Goal: Use online tool/utility: Utilize a website feature to perform a specific function

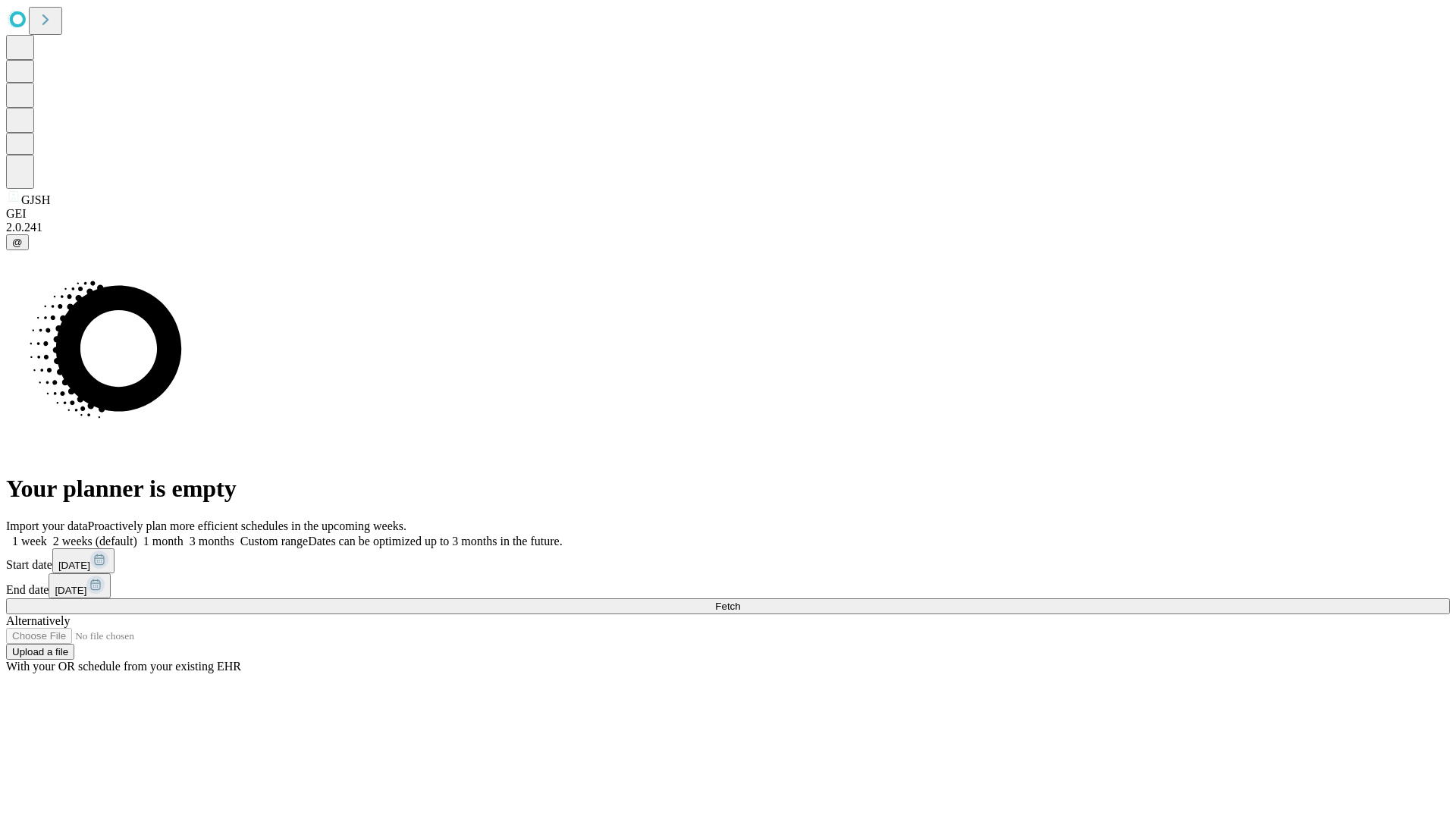
click at [740, 601] on span "Fetch" at bounding box center [728, 607] width 25 height 12
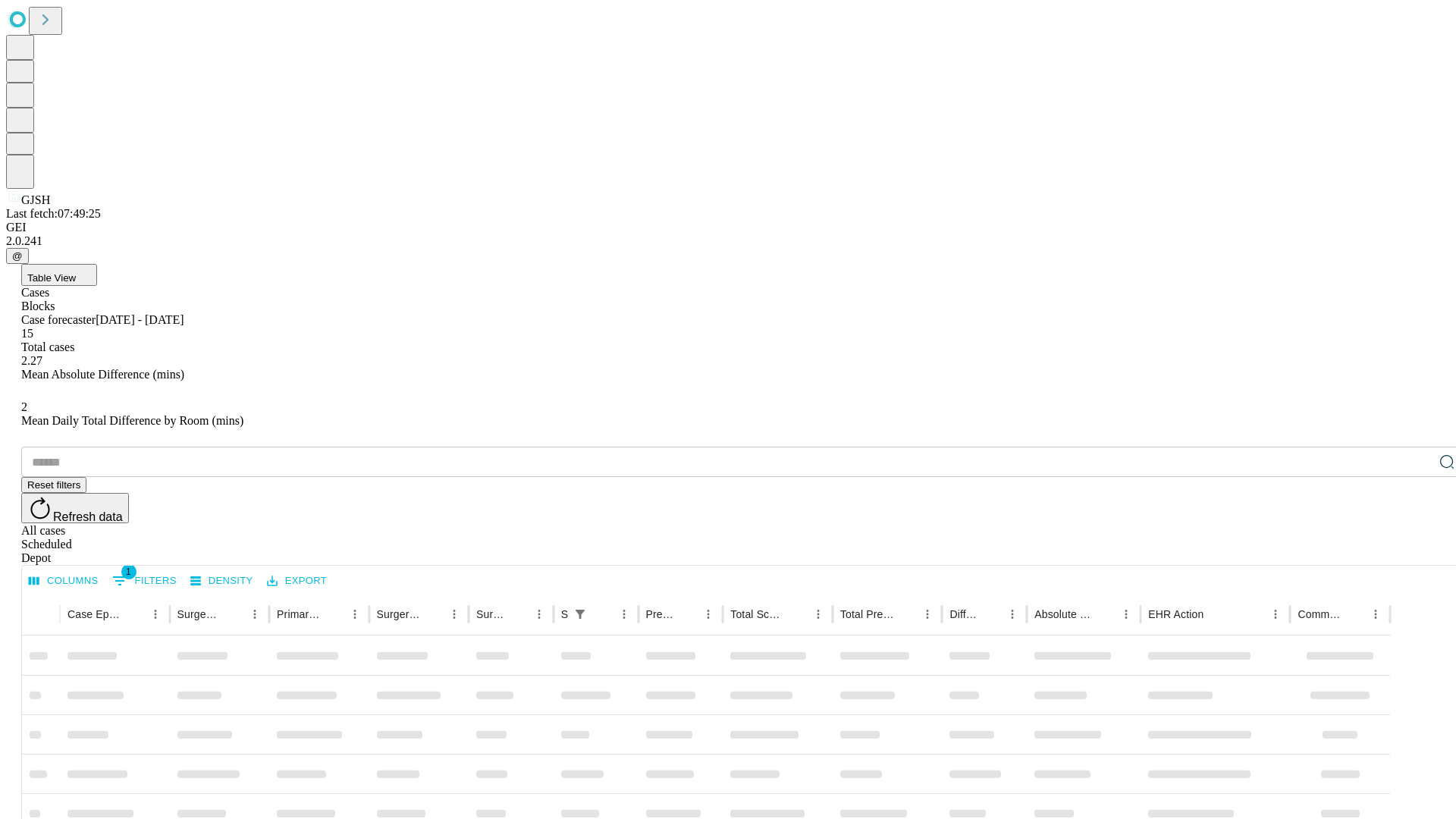
click at [76, 272] on span "Table View" at bounding box center [51, 277] width 49 height 12
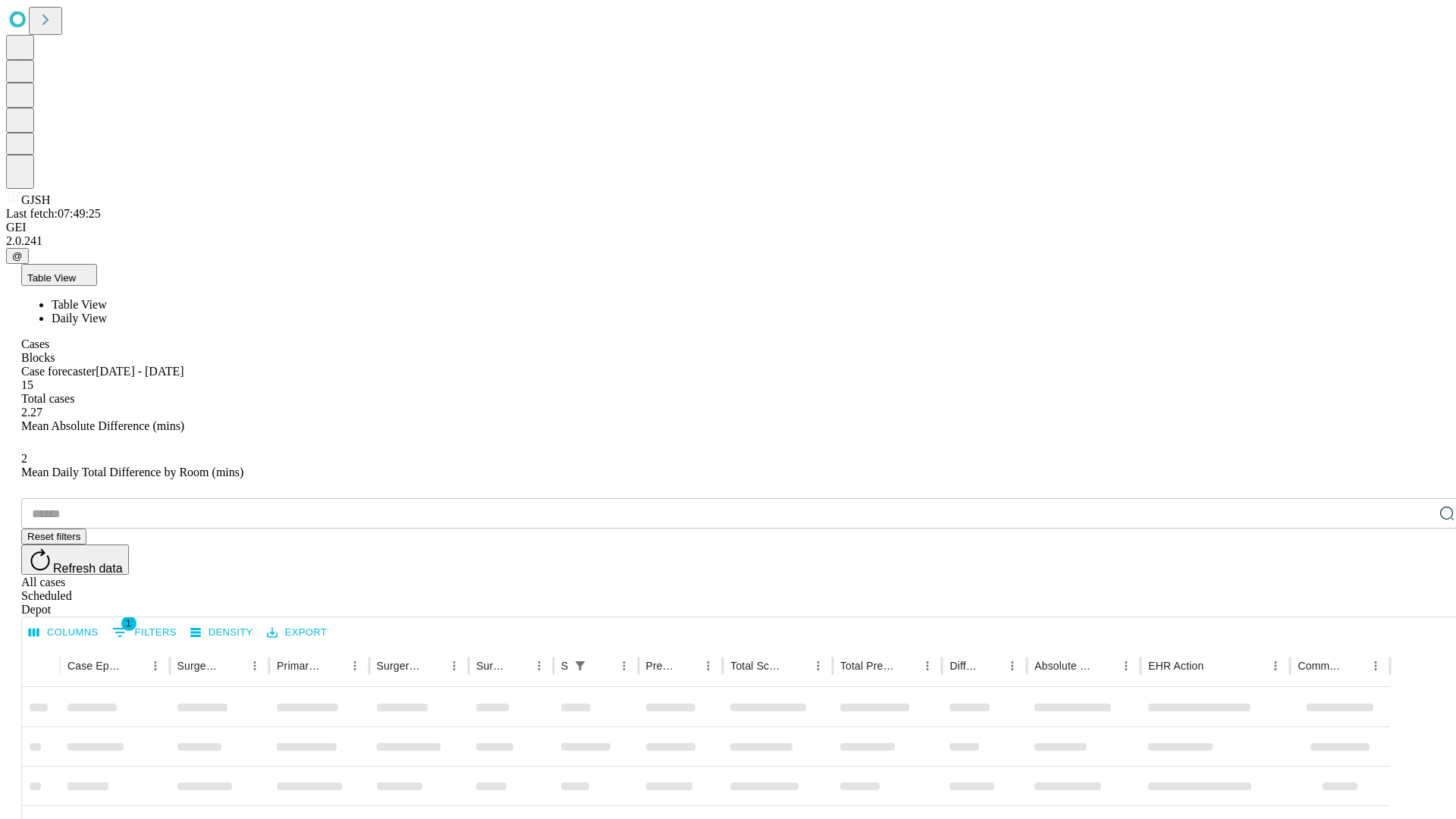
click at [107, 312] on span "Daily View" at bounding box center [80, 318] width 56 height 13
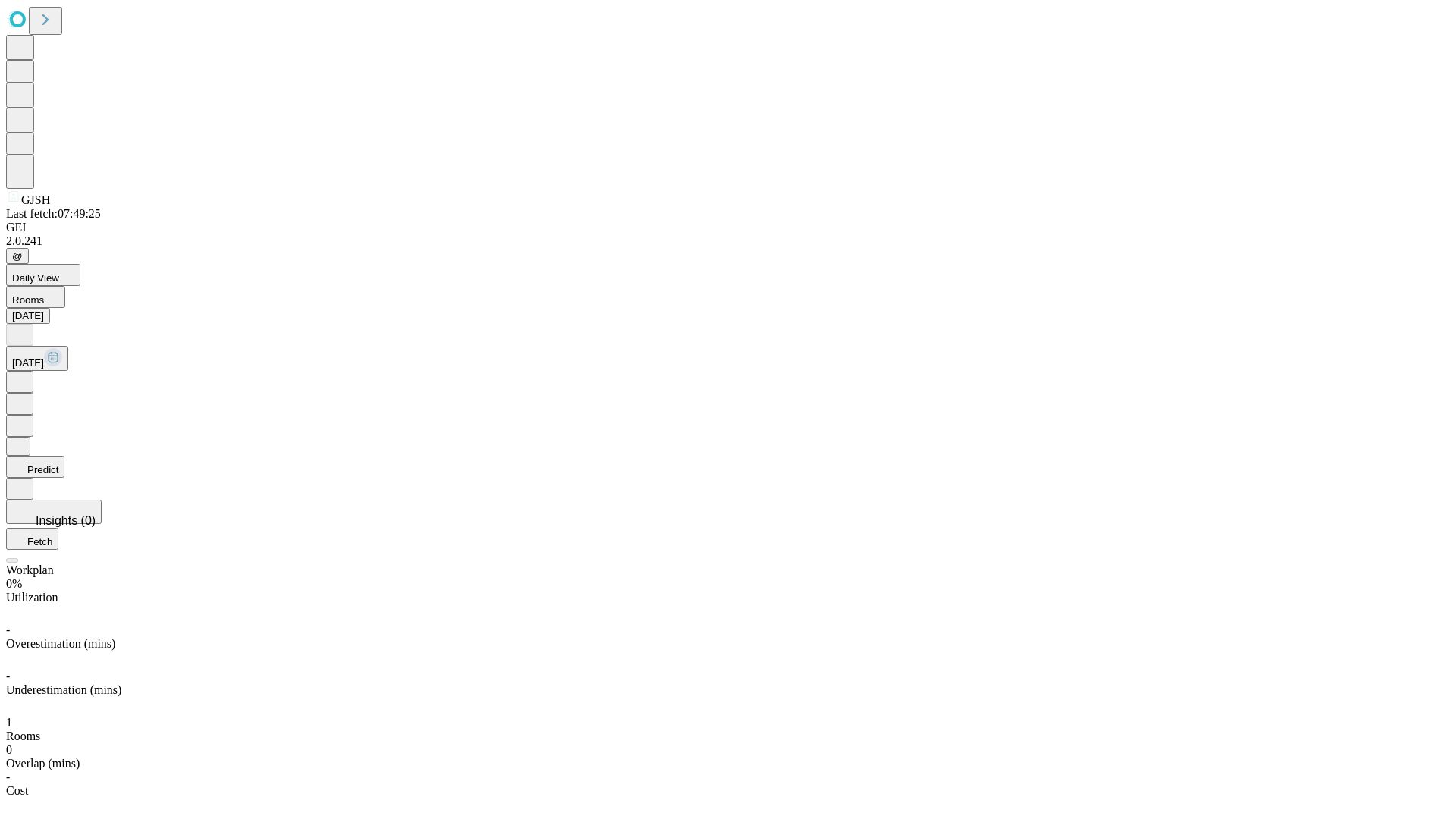
click at [64, 456] on button "Predict" at bounding box center [36, 467] width 59 height 22
